Goal: Information Seeking & Learning: Learn about a topic

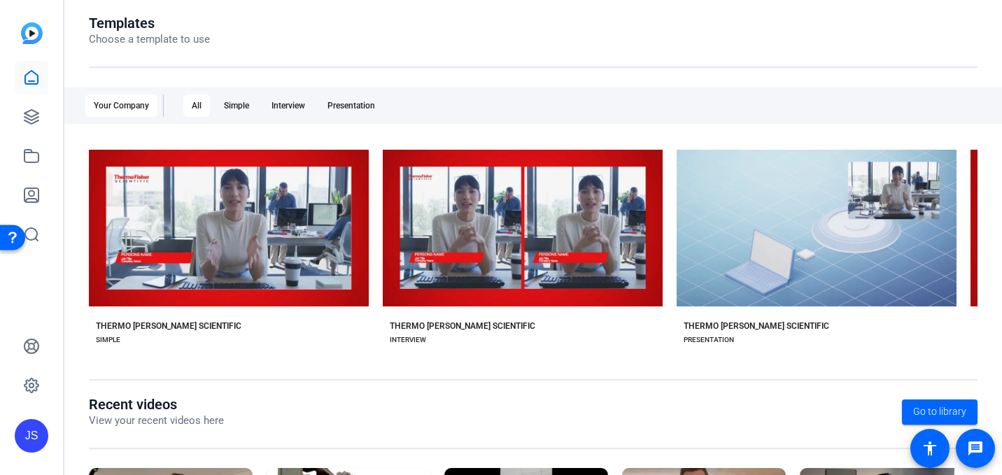
scroll to position [155, 0]
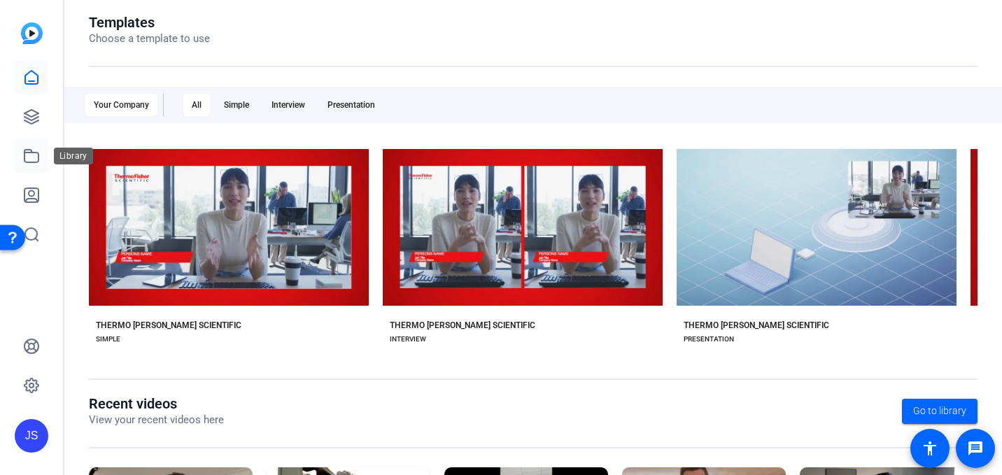
click at [22, 168] on link at bounding box center [32, 156] width 34 height 34
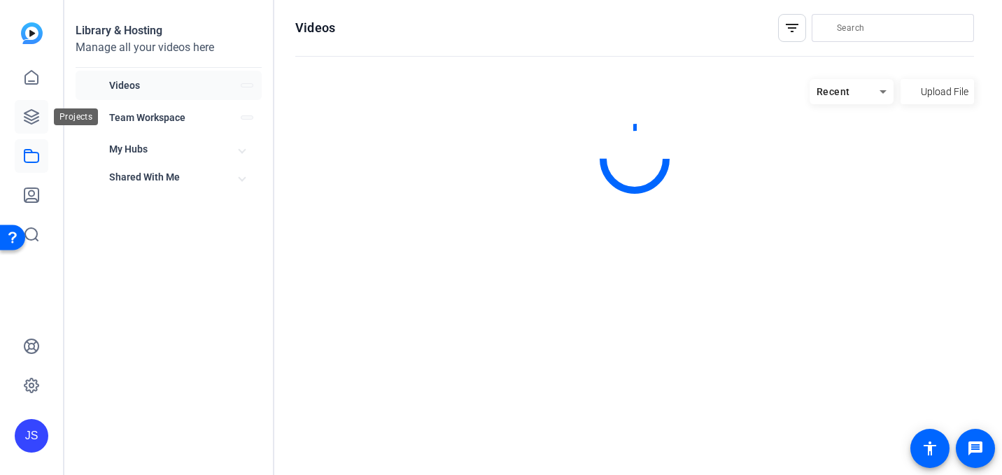
click at [37, 112] on icon at bounding box center [31, 116] width 17 height 17
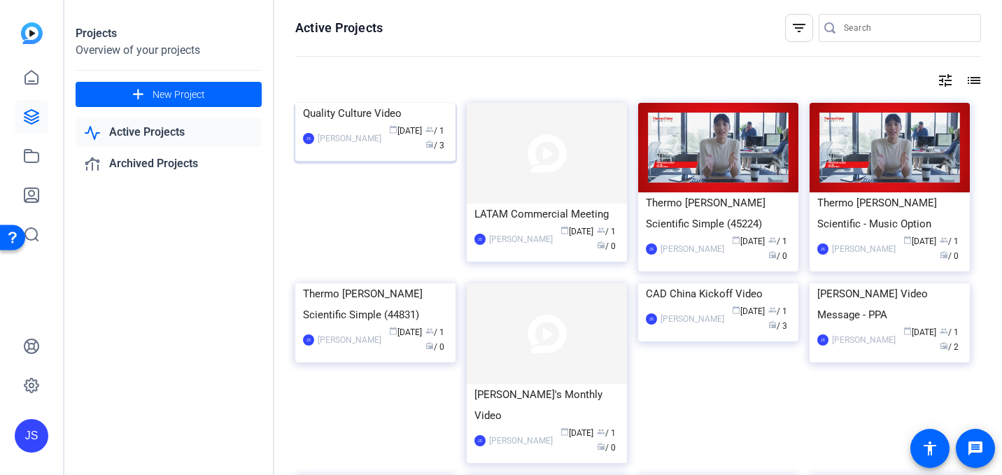
click at [379, 103] on img at bounding box center [375, 103] width 160 height 0
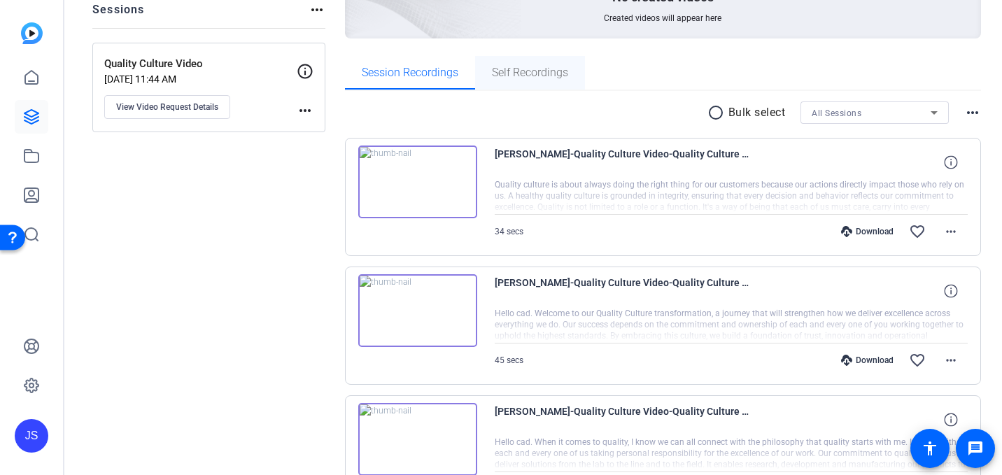
scroll to position [172, 0]
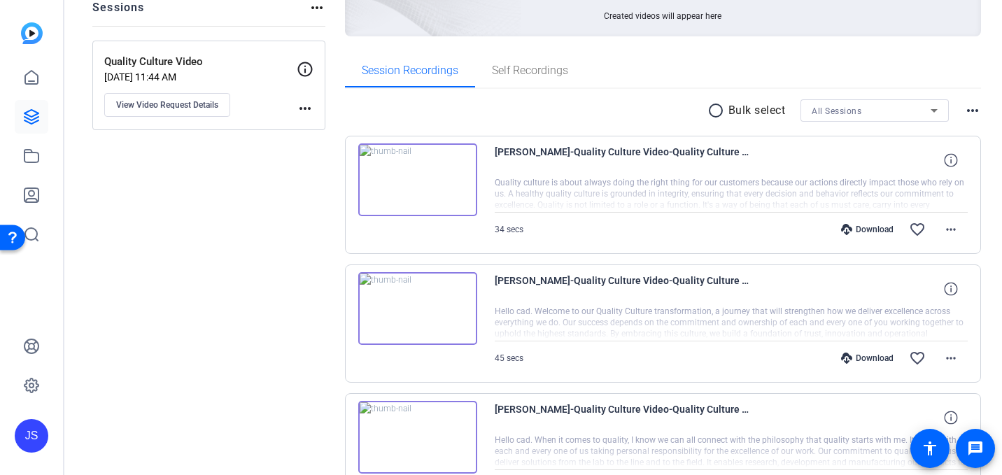
click at [423, 322] on img at bounding box center [417, 308] width 119 height 73
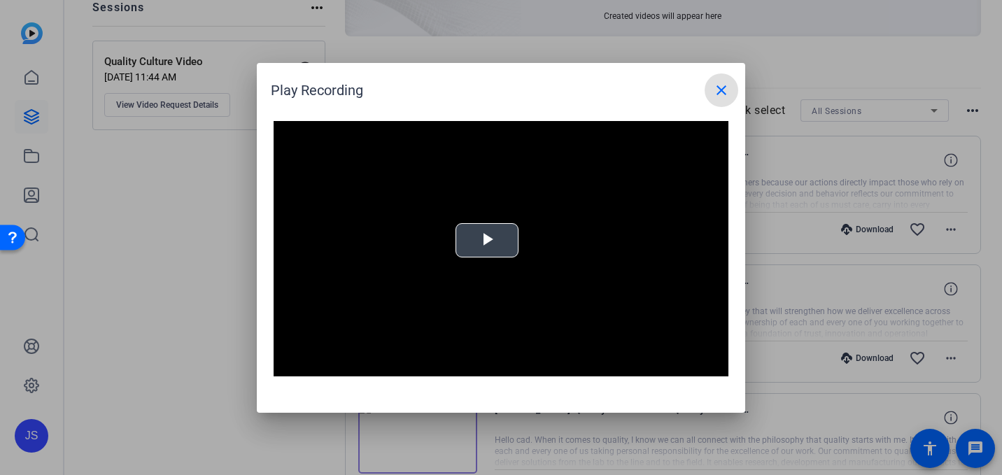
click at [493, 232] on video "Video Player" at bounding box center [501, 249] width 455 height 256
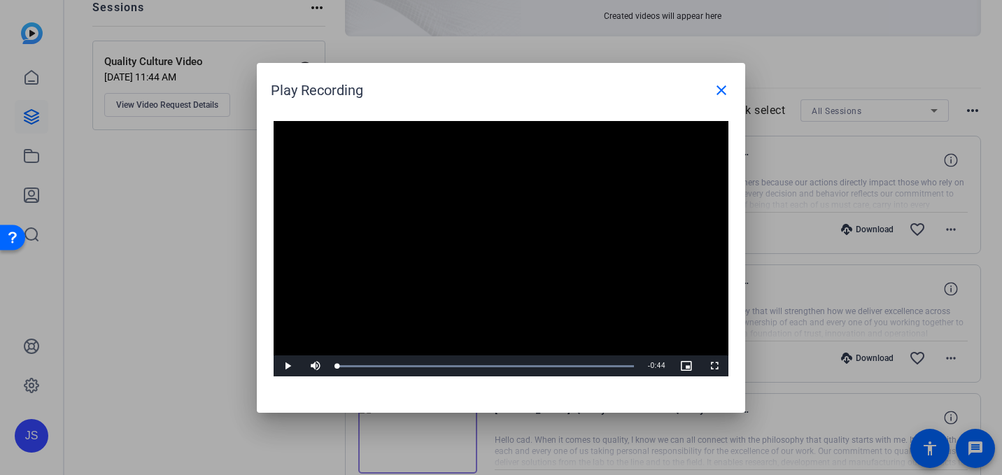
click at [493, 232] on video "Video Player" at bounding box center [501, 249] width 455 height 256
click at [724, 87] on mat-icon "close" at bounding box center [721, 90] width 17 height 17
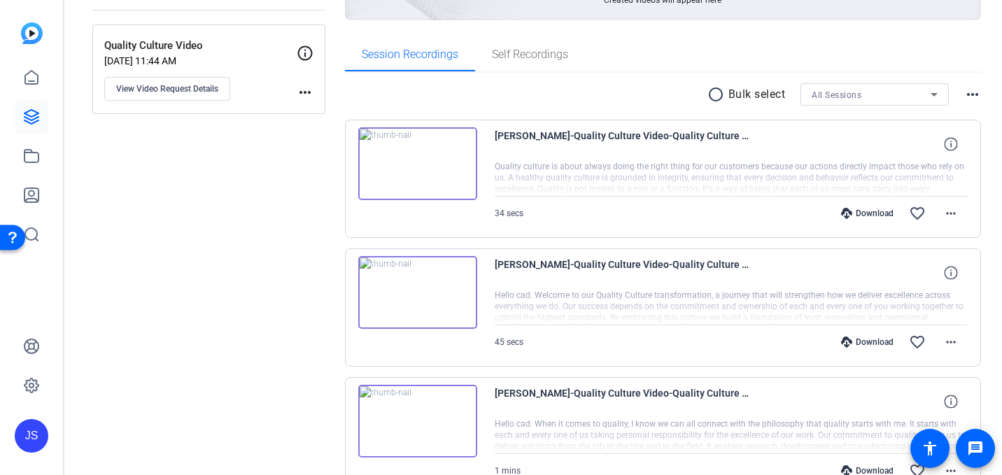
scroll to position [187, 0]
click at [439, 176] on img at bounding box center [417, 165] width 119 height 73
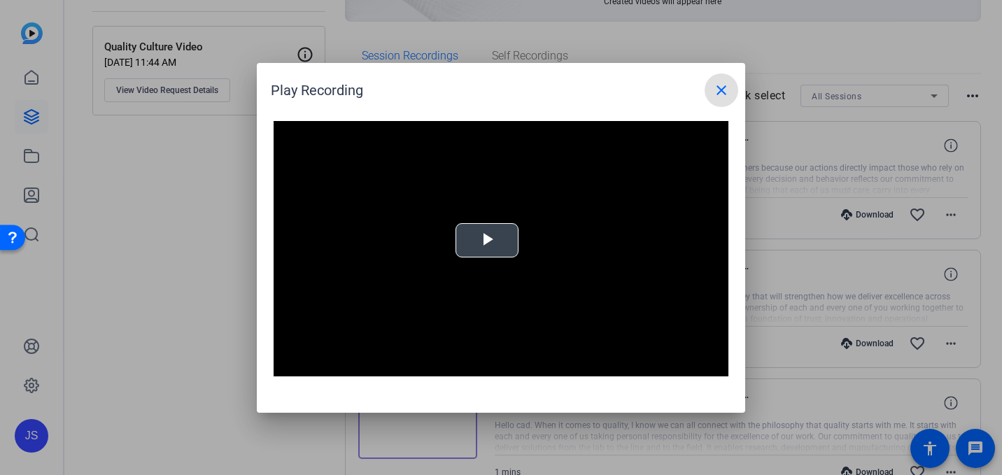
click at [487, 240] on span "Video Player" at bounding box center [487, 240] width 0 height 0
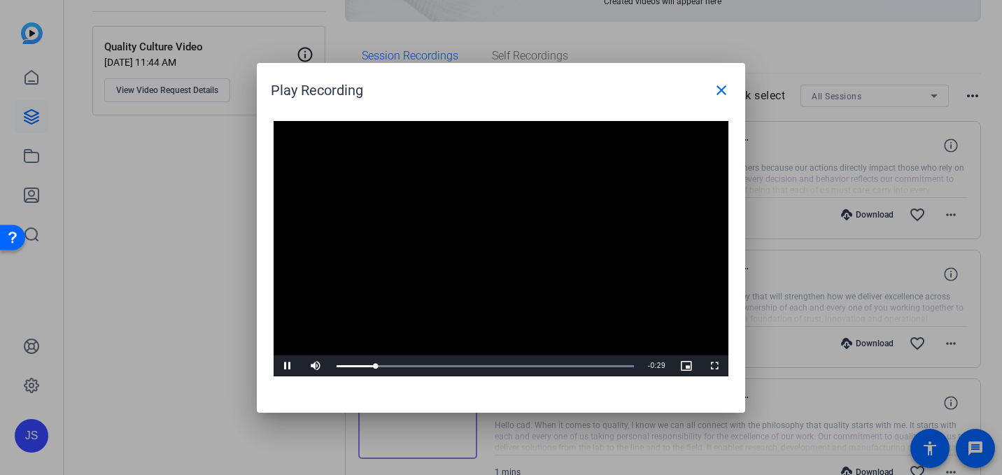
click at [460, 251] on video "Video Player" at bounding box center [501, 249] width 455 height 256
click at [805, 218] on div at bounding box center [501, 237] width 1002 height 475
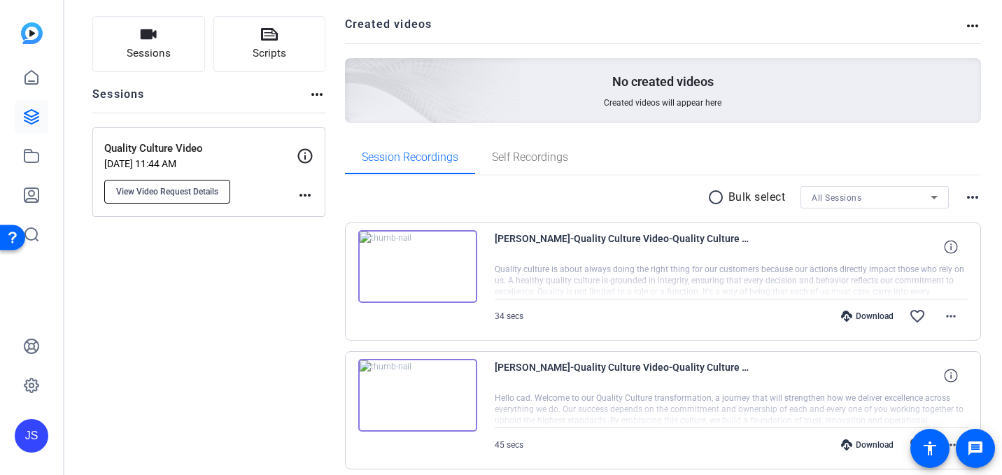
scroll to position [0, 0]
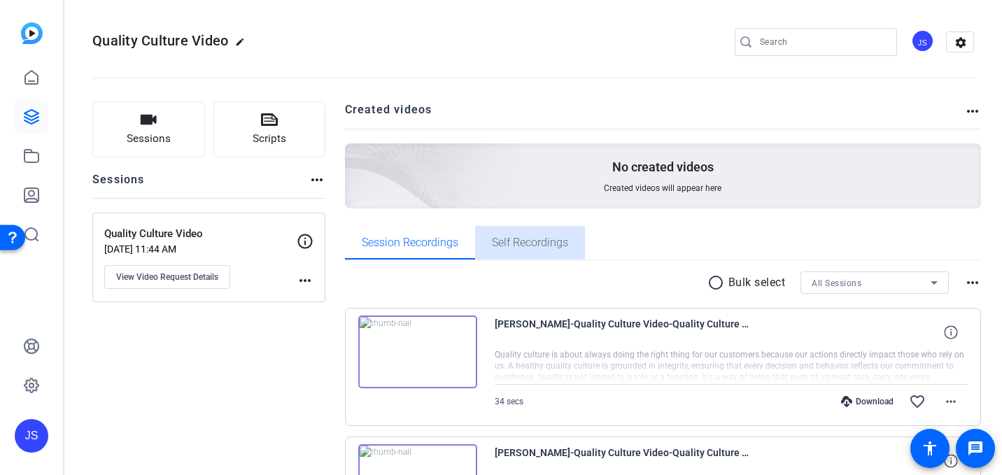
click at [522, 244] on span "Self Recordings" at bounding box center [530, 242] width 76 height 11
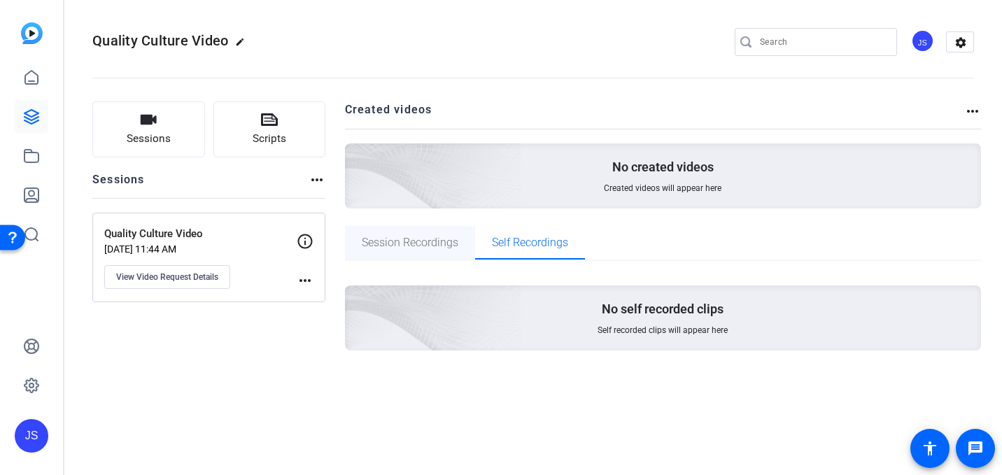
click at [437, 245] on span "Session Recordings" at bounding box center [410, 242] width 97 height 11
